Goal: Task Accomplishment & Management: Manage account settings

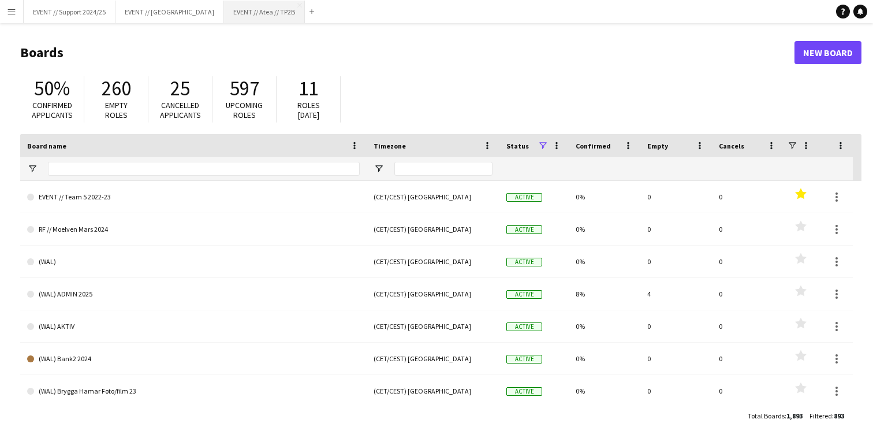
click at [246, 8] on button "EVENT // Atea // TP2B Close" at bounding box center [264, 12] width 81 height 23
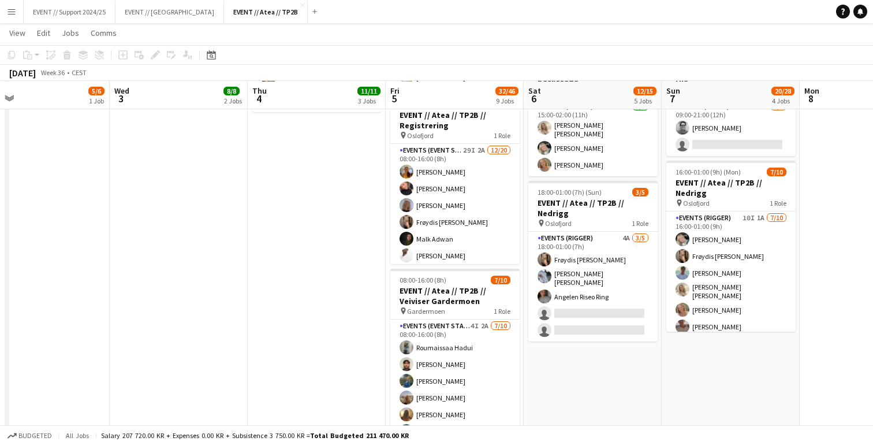
scroll to position [437, 0]
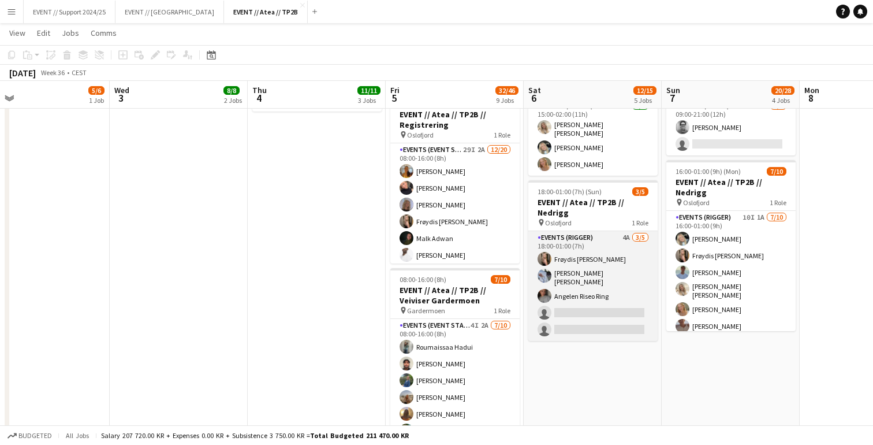
click at [596, 273] on app-card-role "Events (Rigger) 4A [DATE] 18:00-01:00 (7h) Frøydis [PERSON_NAME] [PERSON_NAME] …" at bounding box center [593, 286] width 129 height 110
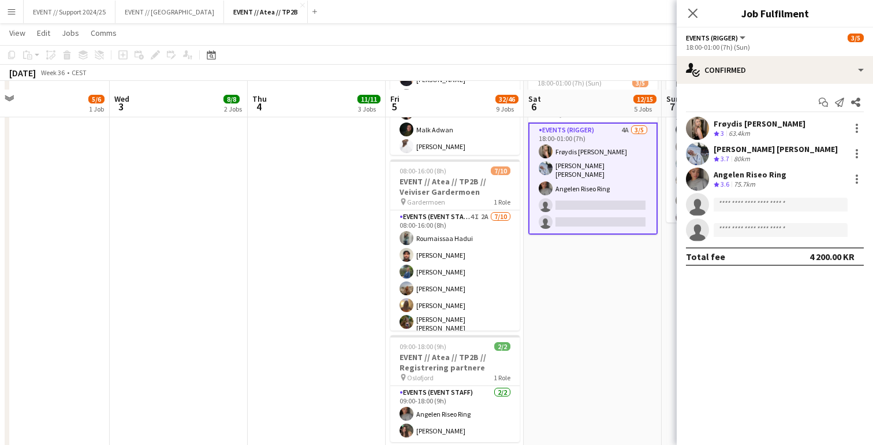
scroll to position [554, 0]
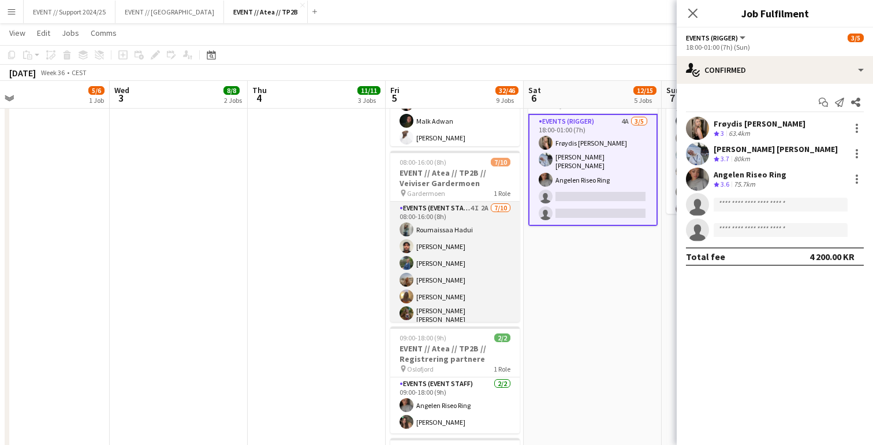
click at [470, 253] on app-card-role "Events (Event Staff) 4I 2A [DATE] 08:00-16:00 (8h) [PERSON_NAME] [PERSON_NAME] …" at bounding box center [455, 299] width 129 height 194
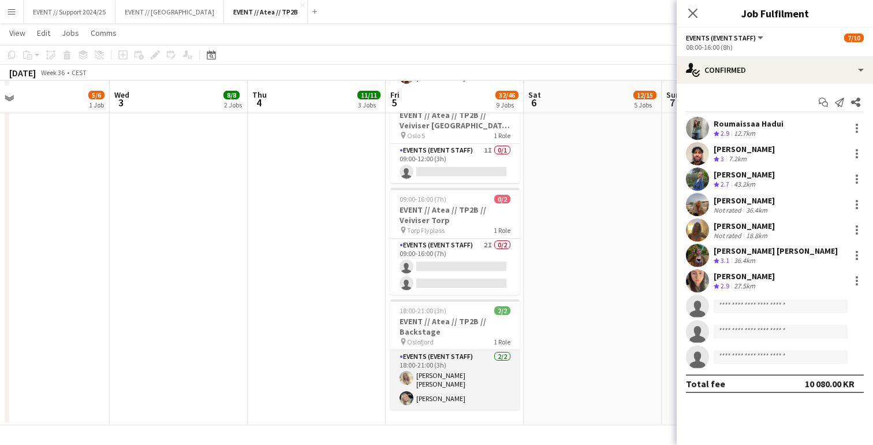
scroll to position [899, 0]
click at [464, 386] on app-card-role "Events (Event Staff) [DATE] 18:00-21:00 (3h) [PERSON_NAME] [PERSON_NAME] [PERSO…" at bounding box center [455, 380] width 129 height 60
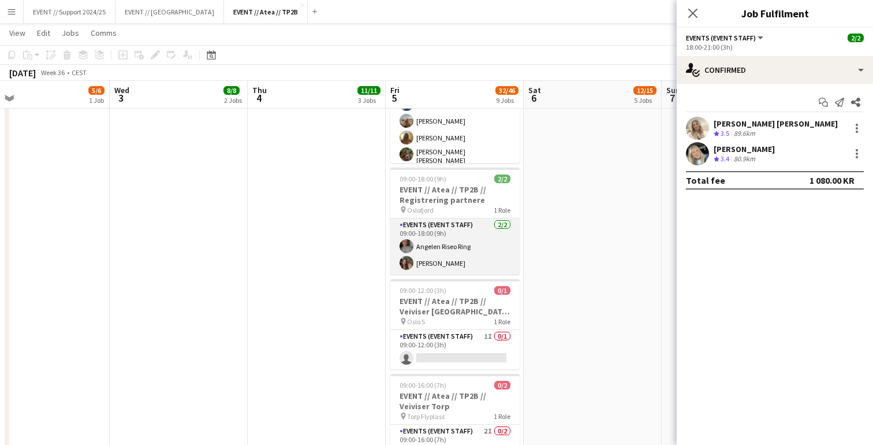
click at [436, 221] on app-card-role "Events (Event Staff) [DATE] 09:00-18:00 (9h) Angelen Riseo Ring [PERSON_NAME]" at bounding box center [455, 246] width 129 height 56
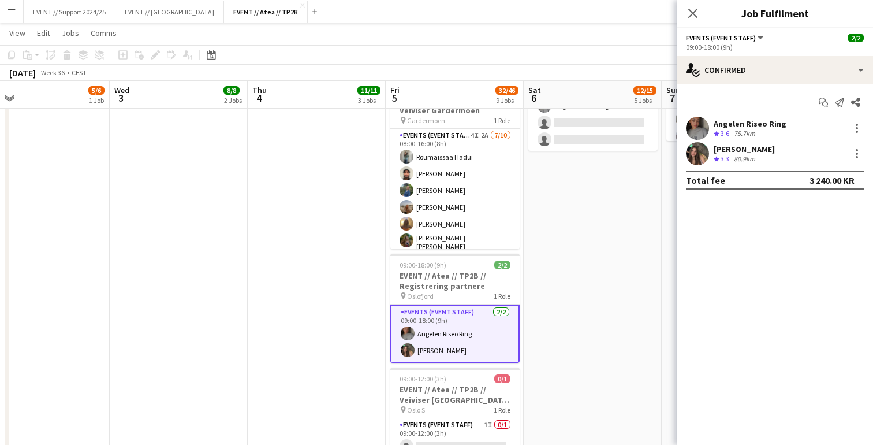
scroll to position [620, 0]
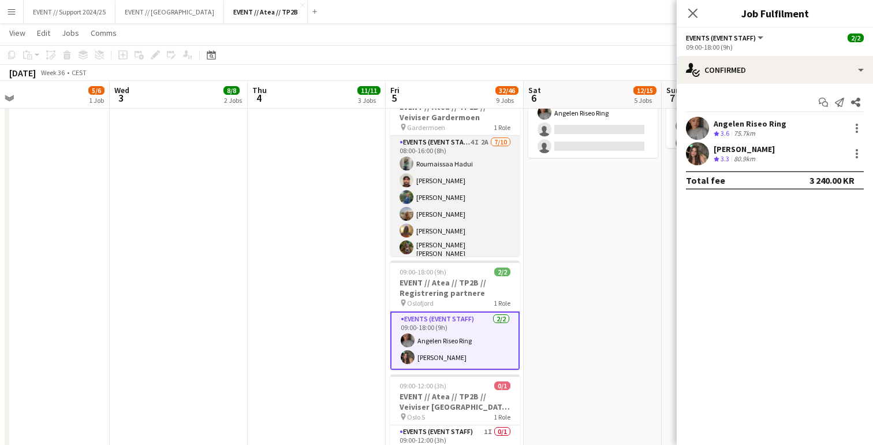
click at [436, 224] on app-card-role "Events (Event Staff) 4I 2A [DATE] 08:00-16:00 (8h) [PERSON_NAME] [PERSON_NAME] …" at bounding box center [455, 233] width 129 height 194
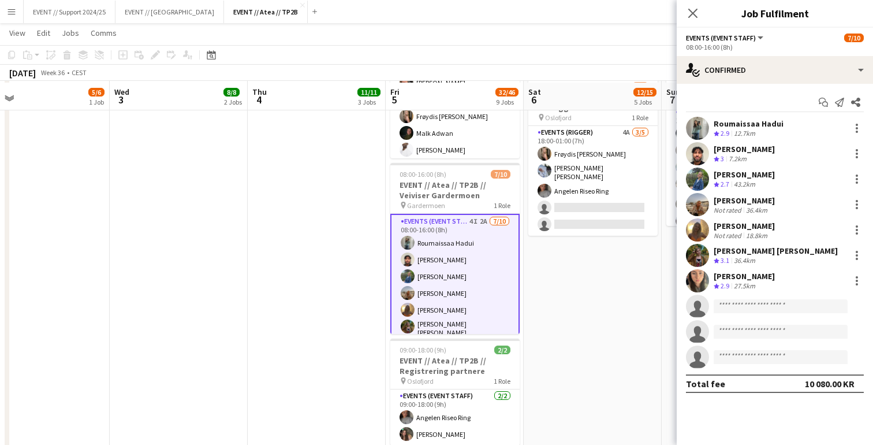
scroll to position [544, 0]
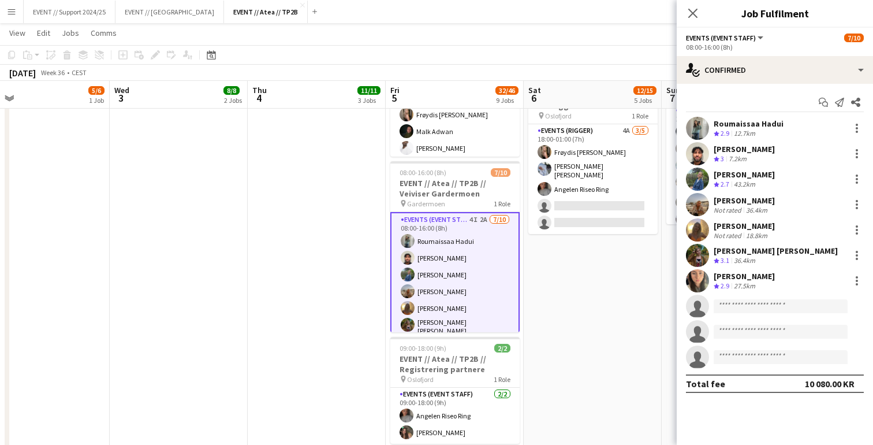
click at [708, 226] on app-user-avatar at bounding box center [697, 229] width 23 height 23
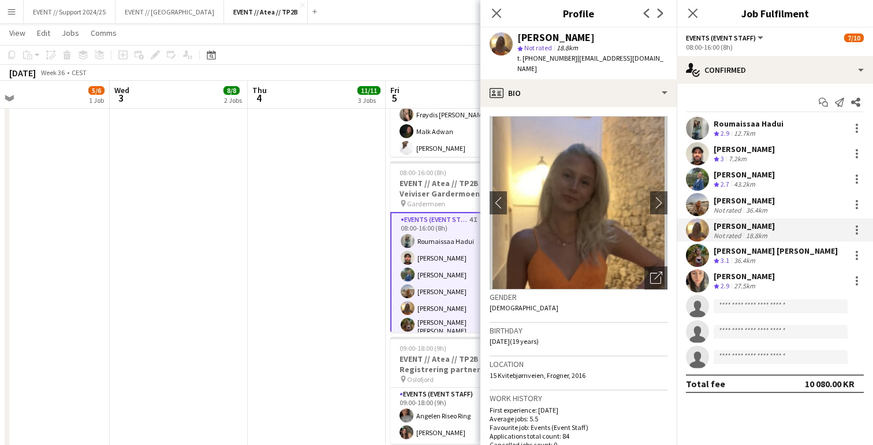
click at [696, 199] on app-user-avatar at bounding box center [697, 204] width 23 height 23
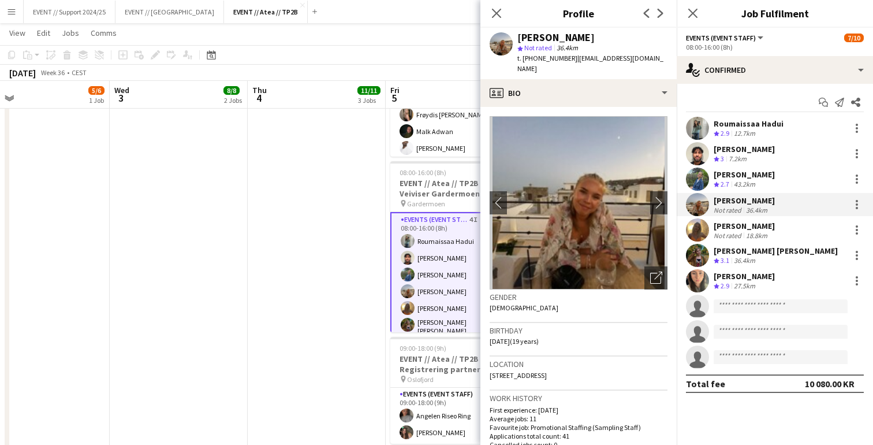
click at [694, 181] on app-user-avatar at bounding box center [697, 179] width 23 height 23
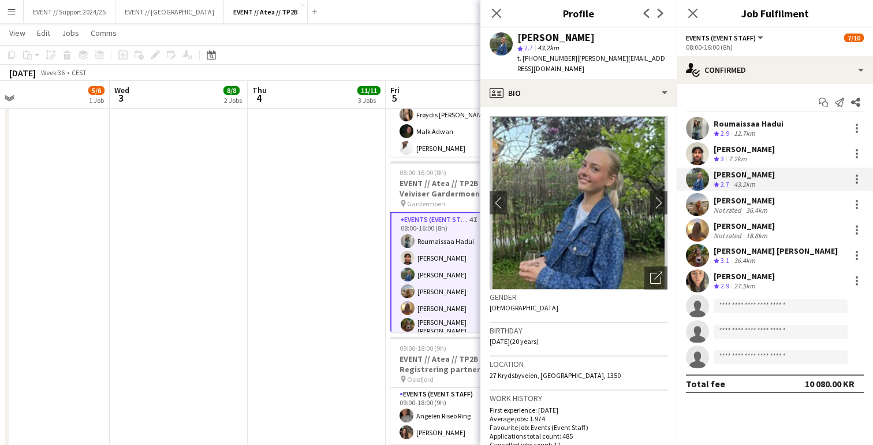
click at [694, 205] on app-user-avatar at bounding box center [697, 204] width 23 height 23
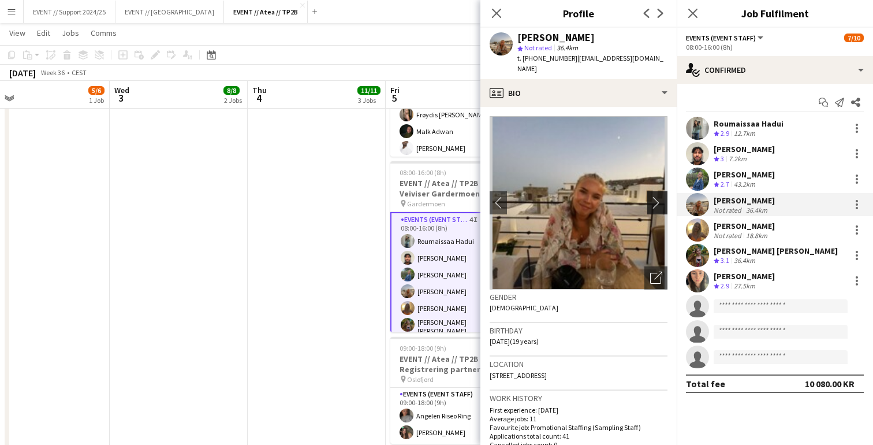
click at [656, 196] on app-icon "chevron-right" at bounding box center [659, 202] width 18 height 12
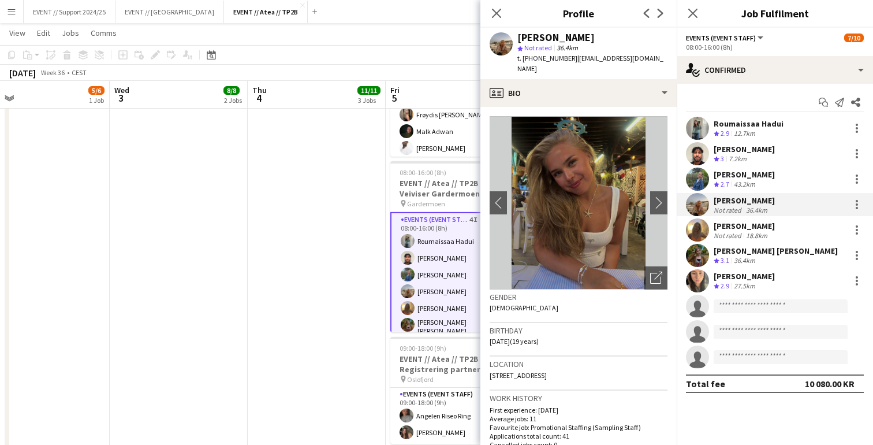
click at [332, 242] on app-date-cell "08:00-18:00 (10h) 3/3 EVENT // Atea // TP2B // Dekorering og backstage oppsett …" at bounding box center [317, 183] width 138 height 1195
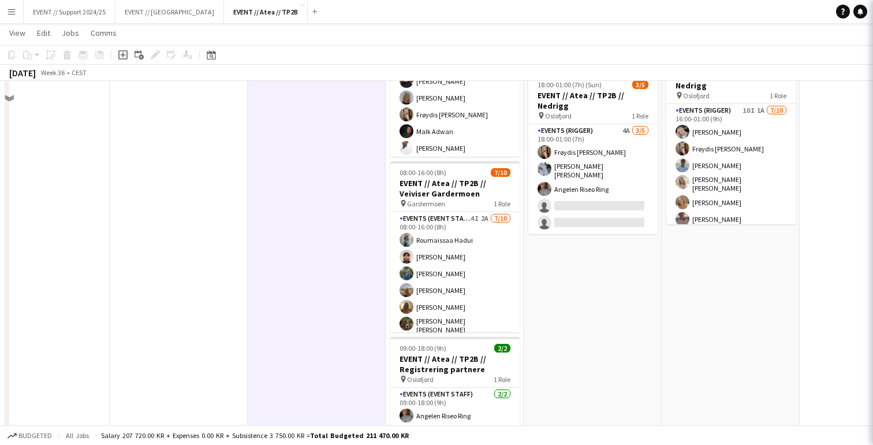
scroll to position [469, 0]
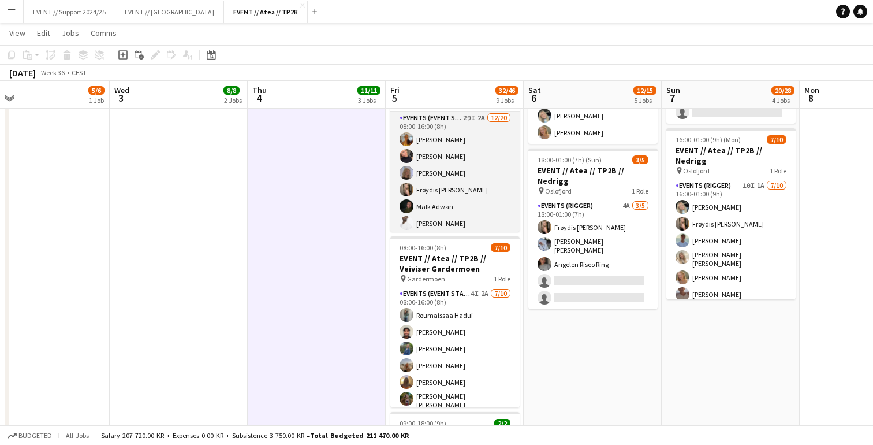
click at [464, 183] on app-card-role "Events (Event Staff) 29I 2A [DATE] 08:00-16:00 (8h) [PERSON_NAME] [PERSON_NAME]…" at bounding box center [455, 290] width 129 height 358
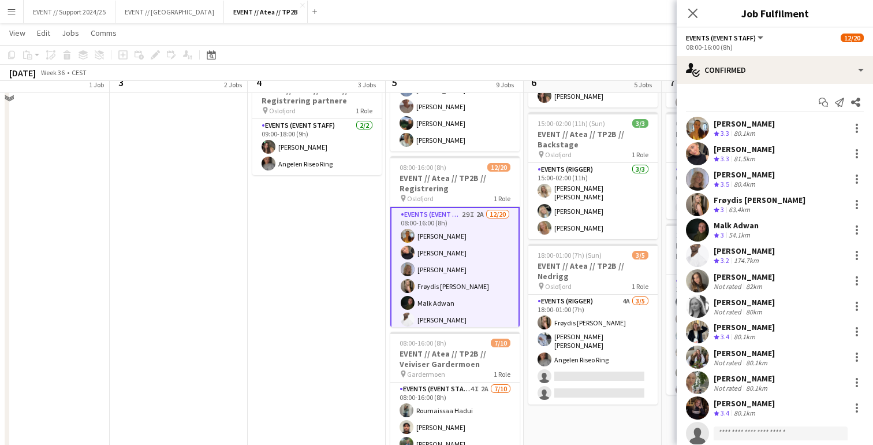
scroll to position [351, 0]
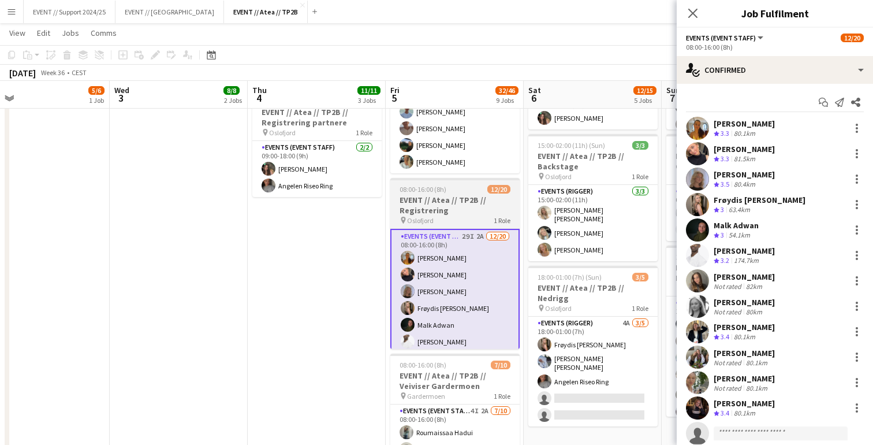
click at [459, 202] on h3 "EVENT // Atea // TP2B // Registrering" at bounding box center [455, 205] width 129 height 21
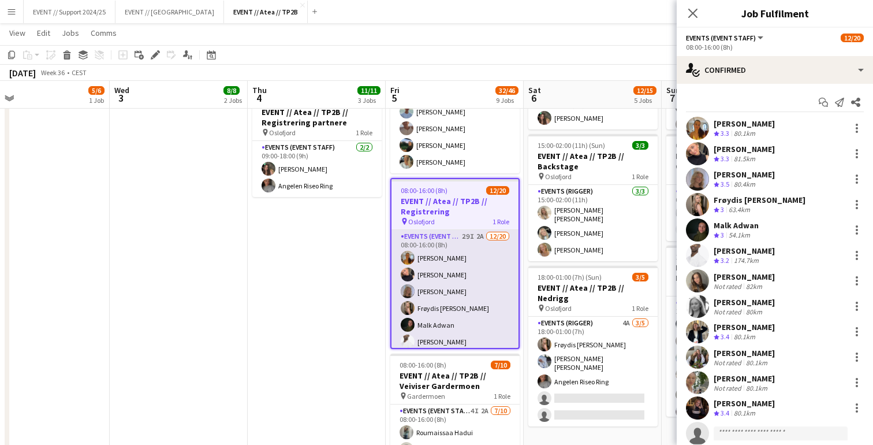
click at [449, 256] on app-card-role "Events (Event Staff) 29I 2A [DATE] 08:00-16:00 (8h) [PERSON_NAME] [PERSON_NAME]…" at bounding box center [455, 409] width 127 height 358
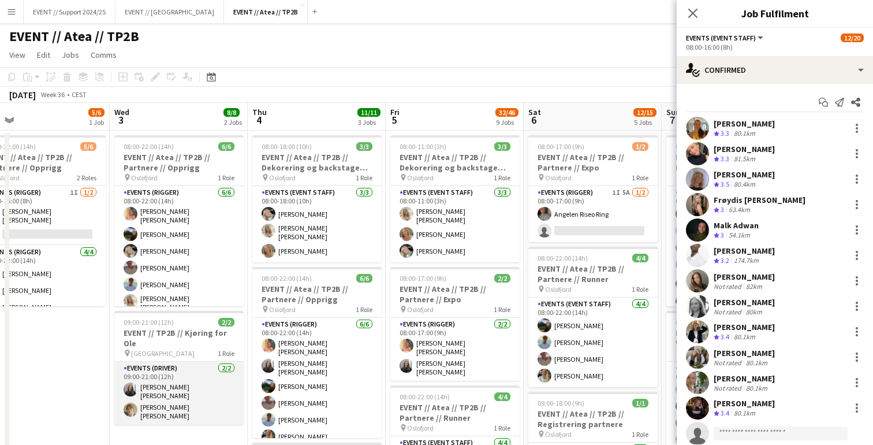
scroll to position [0, 0]
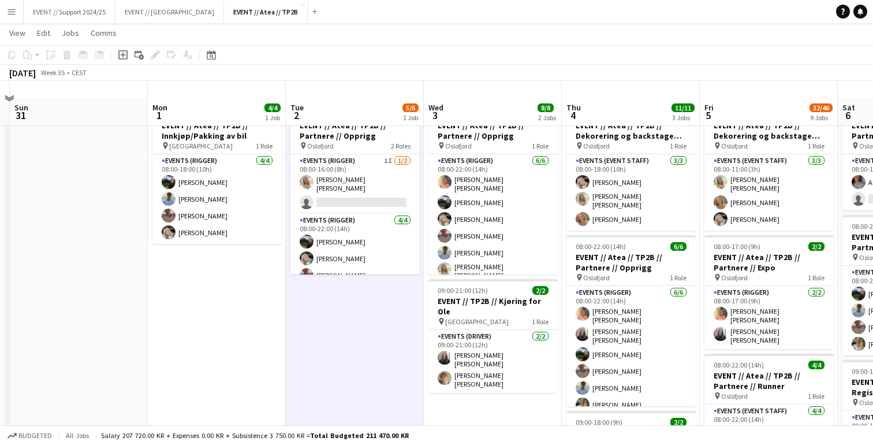
scroll to position [31, 0]
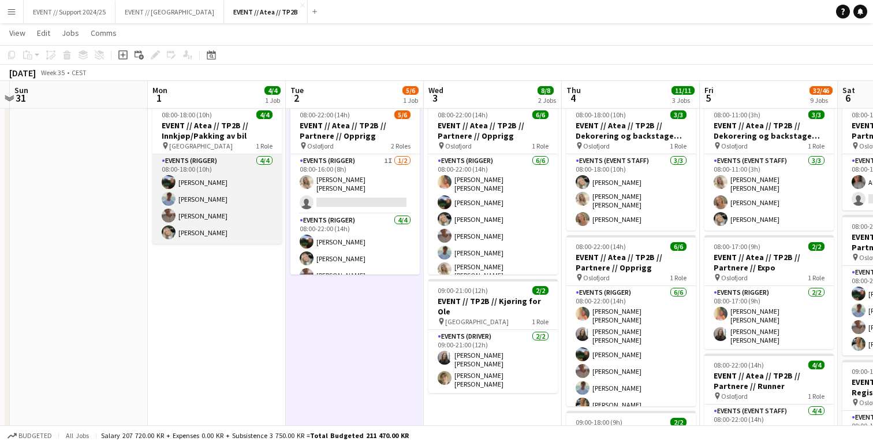
click at [200, 198] on app-card-role "Events (Rigger) [DATE] 08:00-18:00 (10h) [PERSON_NAME] [PERSON_NAME] [PERSON_NA…" at bounding box center [217, 199] width 129 height 90
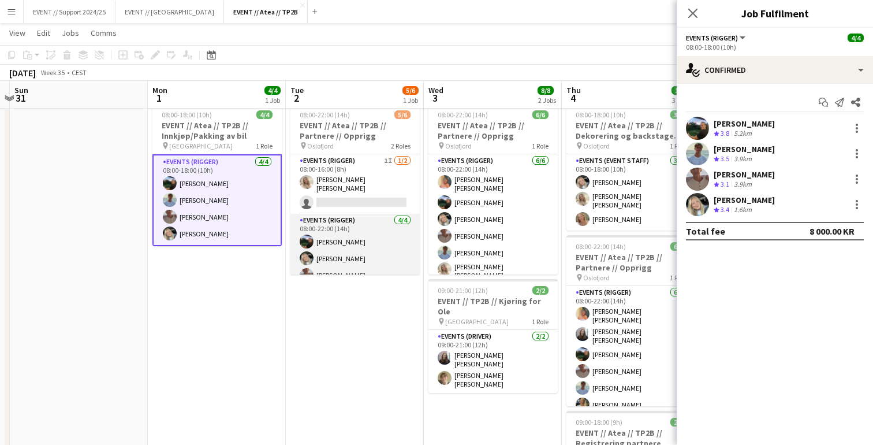
click at [367, 267] on app-card-role "Events (Rigger) [DATE] 08:00-22:00 (14h) [PERSON_NAME] Smelhus [PERSON_NAME] [P…" at bounding box center [355, 259] width 129 height 90
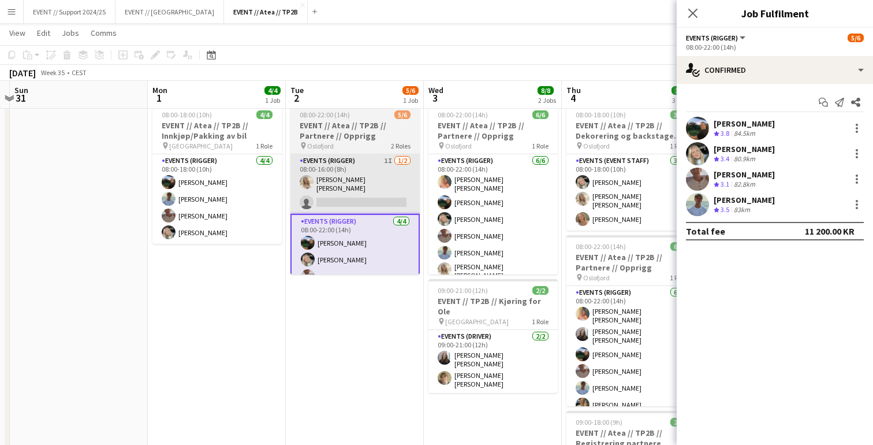
click at [349, 163] on app-card-role "Events (Rigger) 1I [DATE] 08:00-16:00 (8h) [PERSON_NAME] [PERSON_NAME] single-n…" at bounding box center [355, 184] width 129 height 60
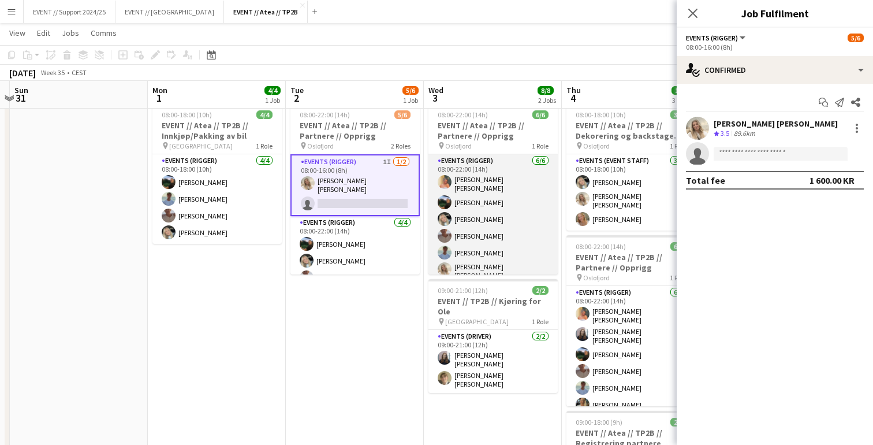
click at [530, 237] on app-card-role "Events (Rigger) [DATE] 08:00-22:00 (14h) [PERSON_NAME] [PERSON_NAME] [PERSON_NA…" at bounding box center [493, 219] width 129 height 130
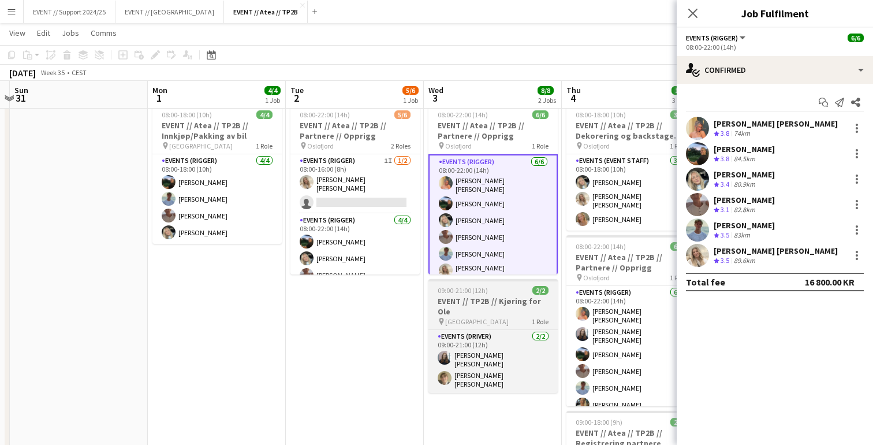
click at [519, 317] on div "pin Oslo 1 Role" at bounding box center [493, 321] width 129 height 9
